Goal: Information Seeking & Learning: Learn about a topic

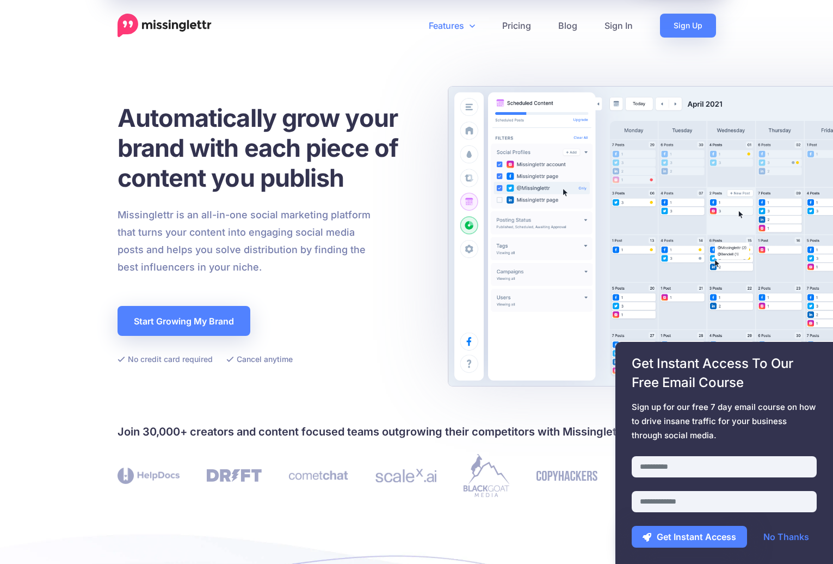
click at [471, 23] on icon at bounding box center [472, 25] width 5 height 9
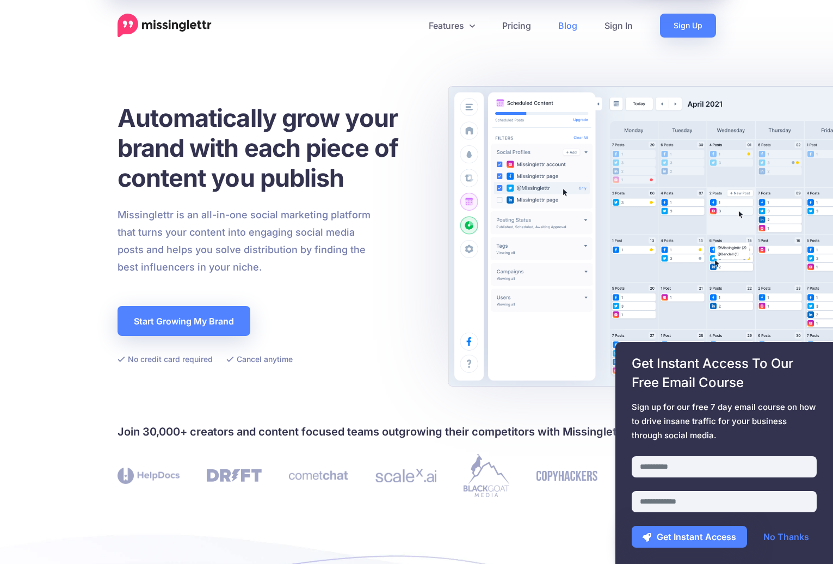
click at [572, 22] on link "Blog" at bounding box center [568, 26] width 46 height 24
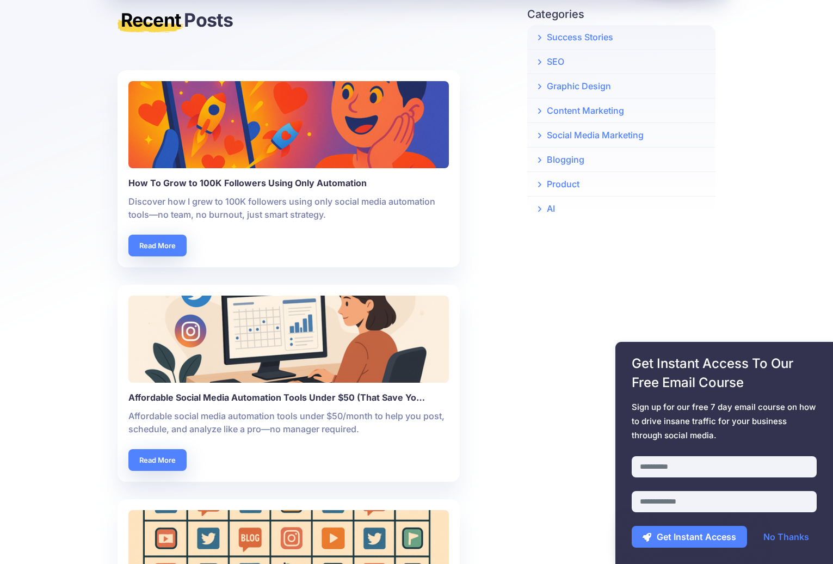
scroll to position [295, 0]
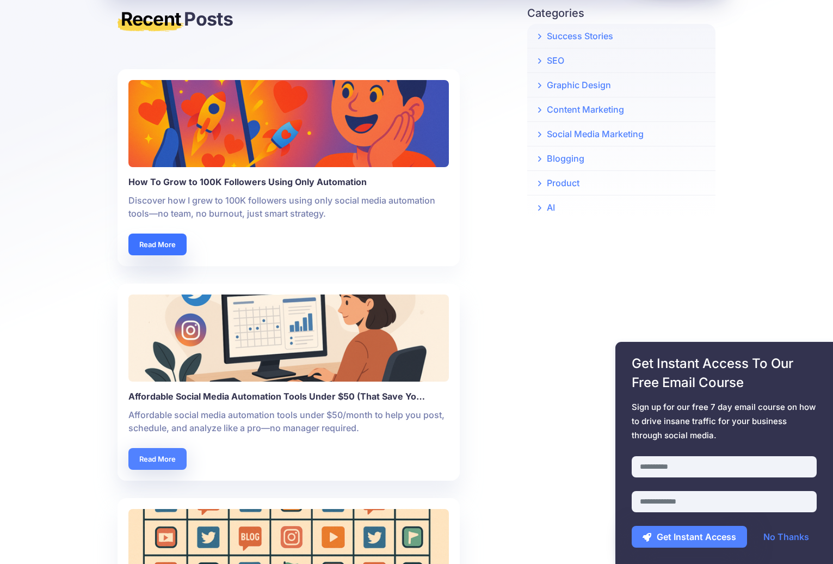
click at [162, 240] on link "Read More" at bounding box center [157, 244] width 58 height 22
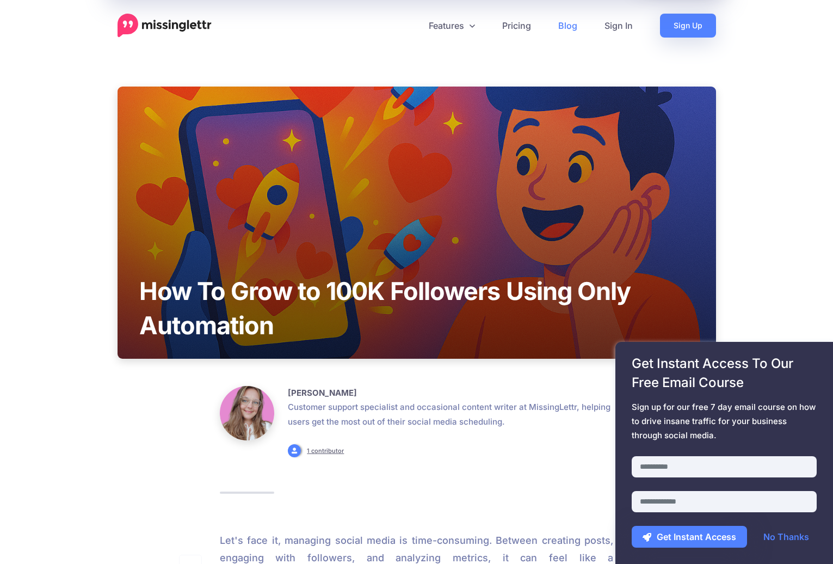
click at [785, 540] on link "No Thanks" at bounding box center [786, 537] width 67 height 22
